Goal: Information Seeking & Learning: Compare options

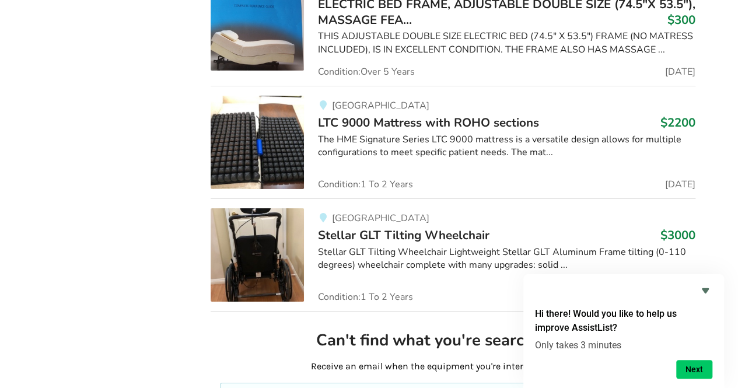
scroll to position [8581, 0]
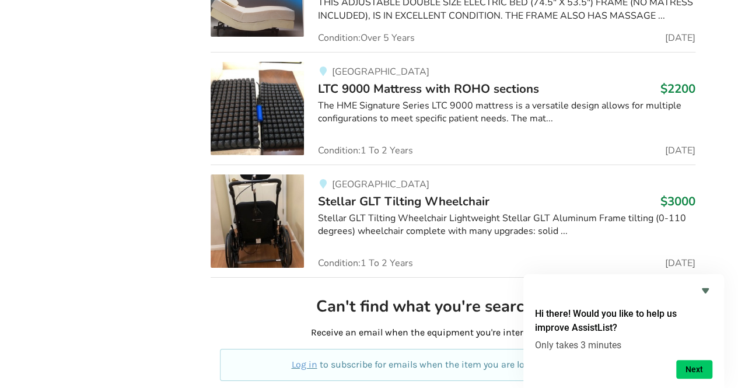
click at [552, 229] on div "Surrey Stellar GLT Tilting Wheelchair $3000 Stellar GLT Tilting Wheelchair Ligh…" at bounding box center [500, 221] width 392 height 93
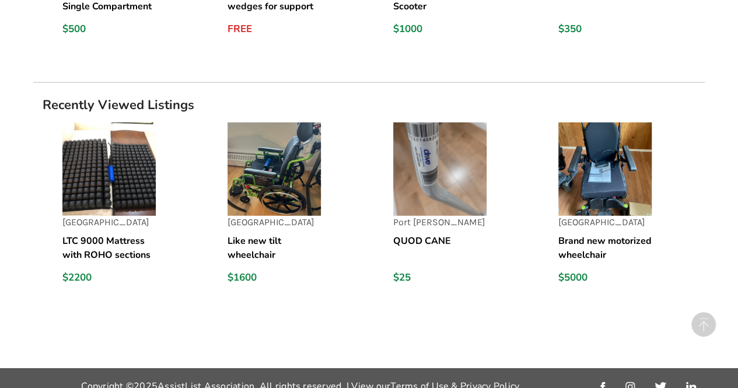
scroll to position [1530, 0]
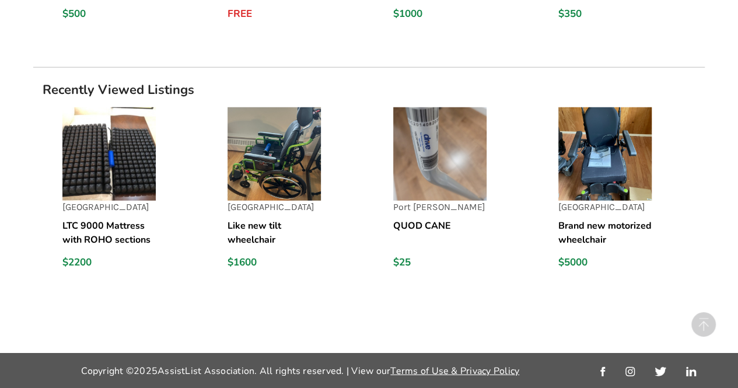
click at [118, 154] on img at bounding box center [108, 153] width 93 height 93
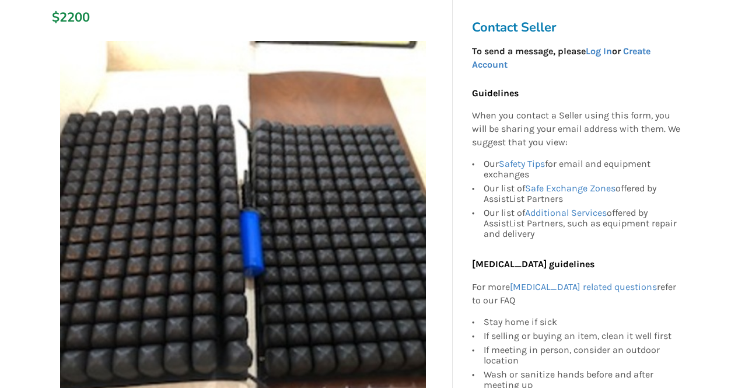
scroll to position [292, 0]
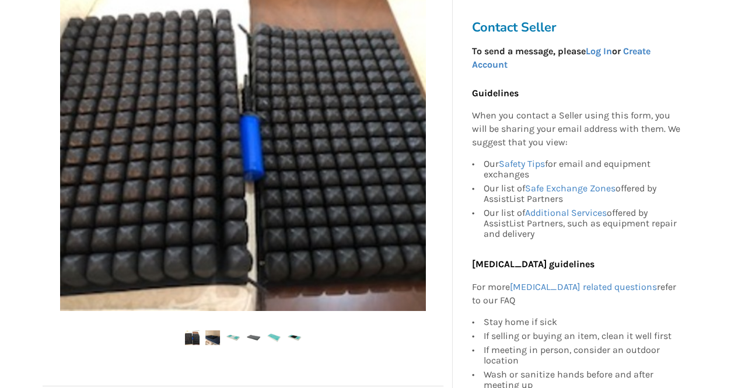
click at [363, 126] on img at bounding box center [243, 128] width 366 height 366
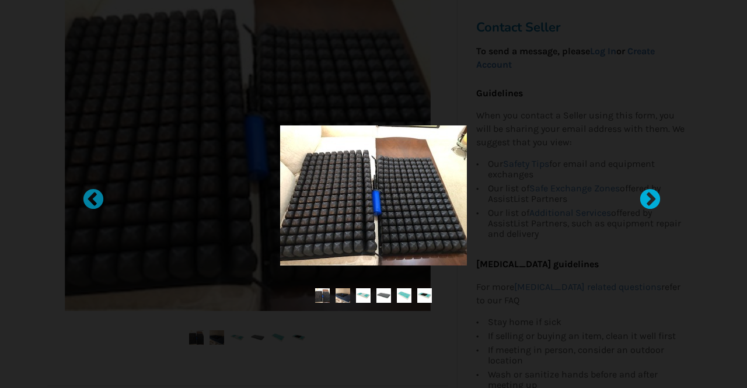
click at [650, 194] on div at bounding box center [645, 195] width 12 height 12
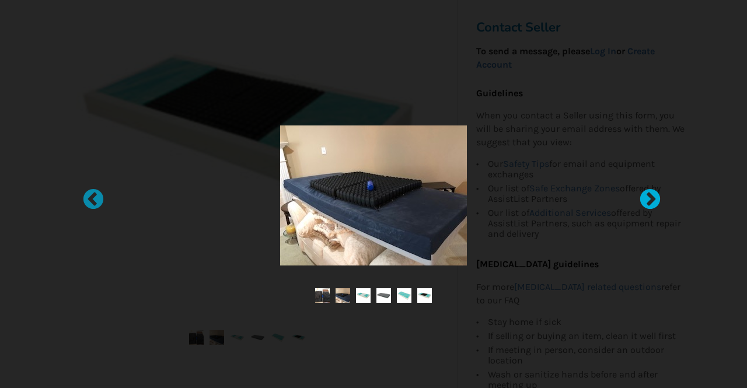
click at [649, 195] on div at bounding box center [645, 195] width 12 height 12
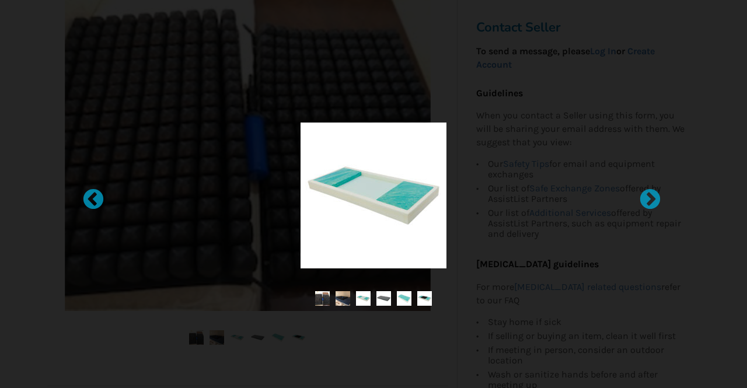
click at [342, 295] on img at bounding box center [343, 298] width 15 height 15
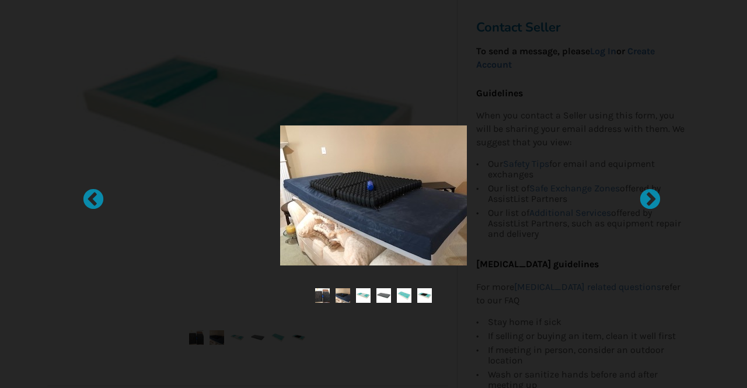
click at [386, 292] on img at bounding box center [384, 295] width 15 height 15
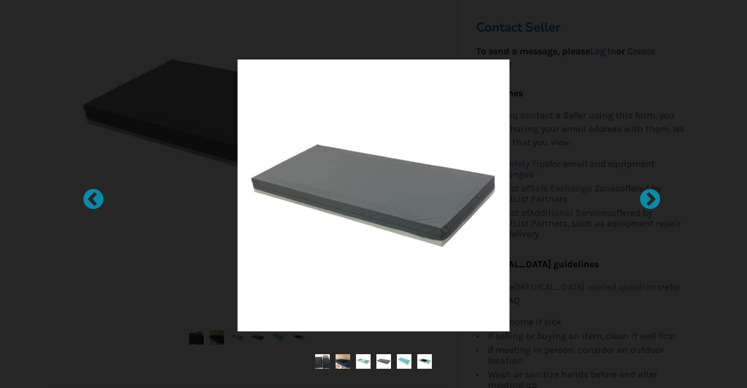
drag, startPoint x: 407, startPoint y: 358, endPoint x: 414, endPoint y: 364, distance: 9.1
click at [407, 358] on img at bounding box center [404, 361] width 15 height 15
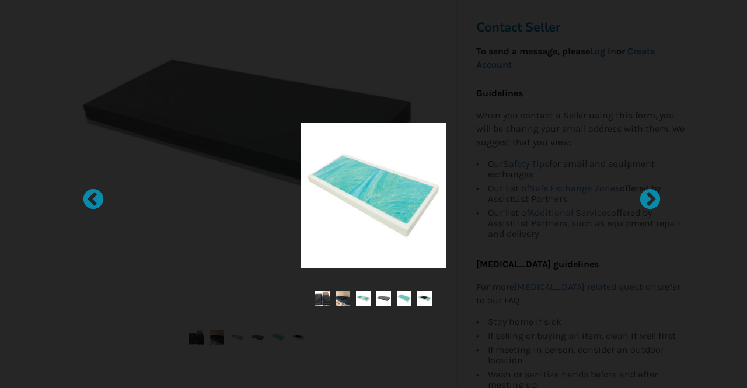
click at [425, 292] on img at bounding box center [424, 298] width 15 height 15
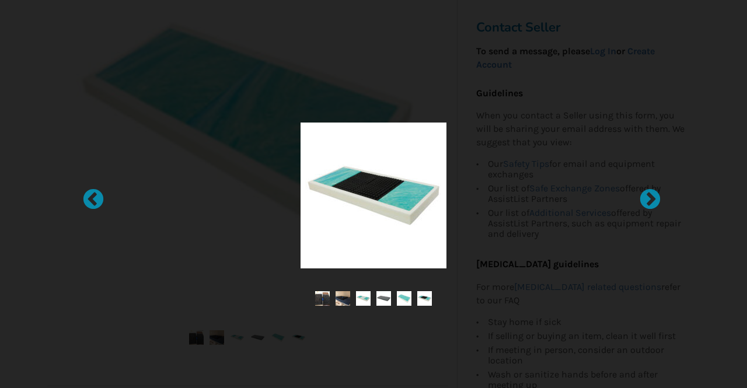
click at [363, 299] on img at bounding box center [363, 298] width 15 height 15
click at [346, 301] on img at bounding box center [343, 298] width 15 height 15
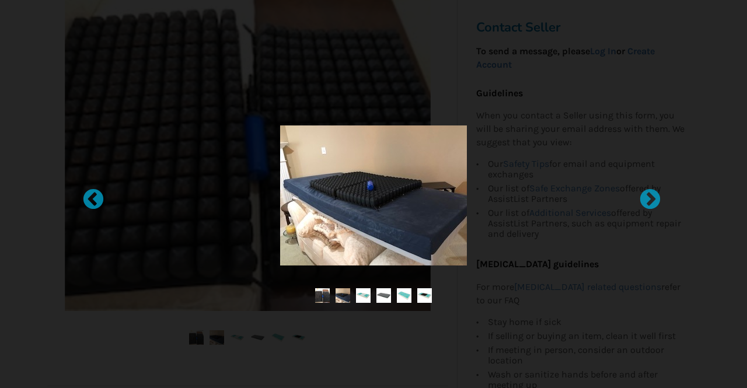
drag, startPoint x: 613, startPoint y: 214, endPoint x: 619, endPoint y: 214, distance: 6.4
click at [614, 214] on div at bounding box center [373, 194] width 497 height 149
click at [682, 122] on div at bounding box center [373, 194] width 747 height 388
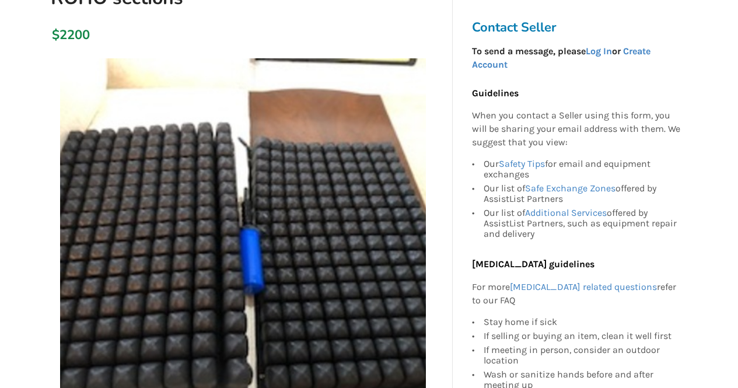
scroll to position [234, 0]
